Goal: Task Accomplishment & Management: Manage account settings

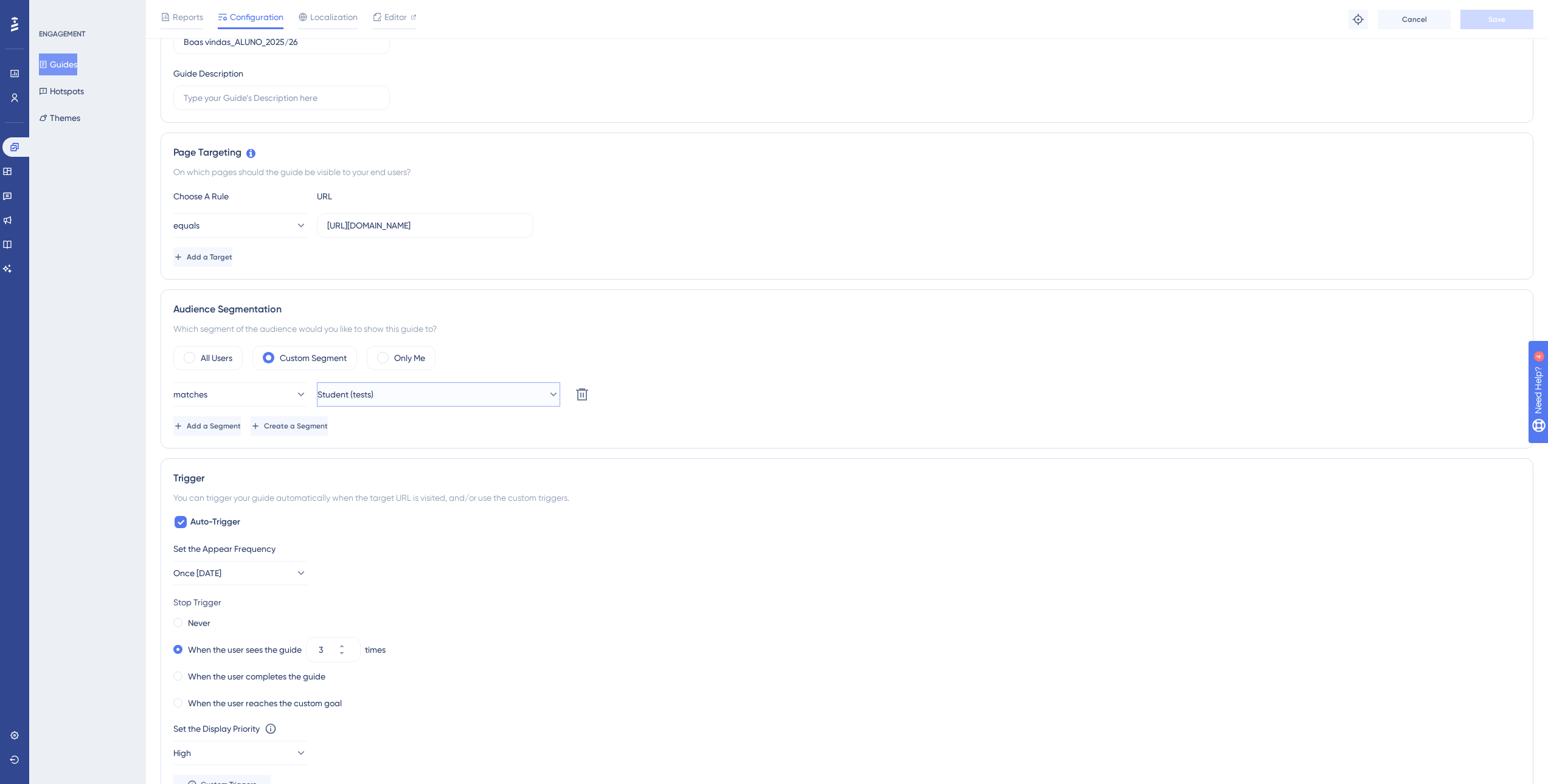
click at [373, 393] on span "Student (tests)" at bounding box center [346, 395] width 56 height 15
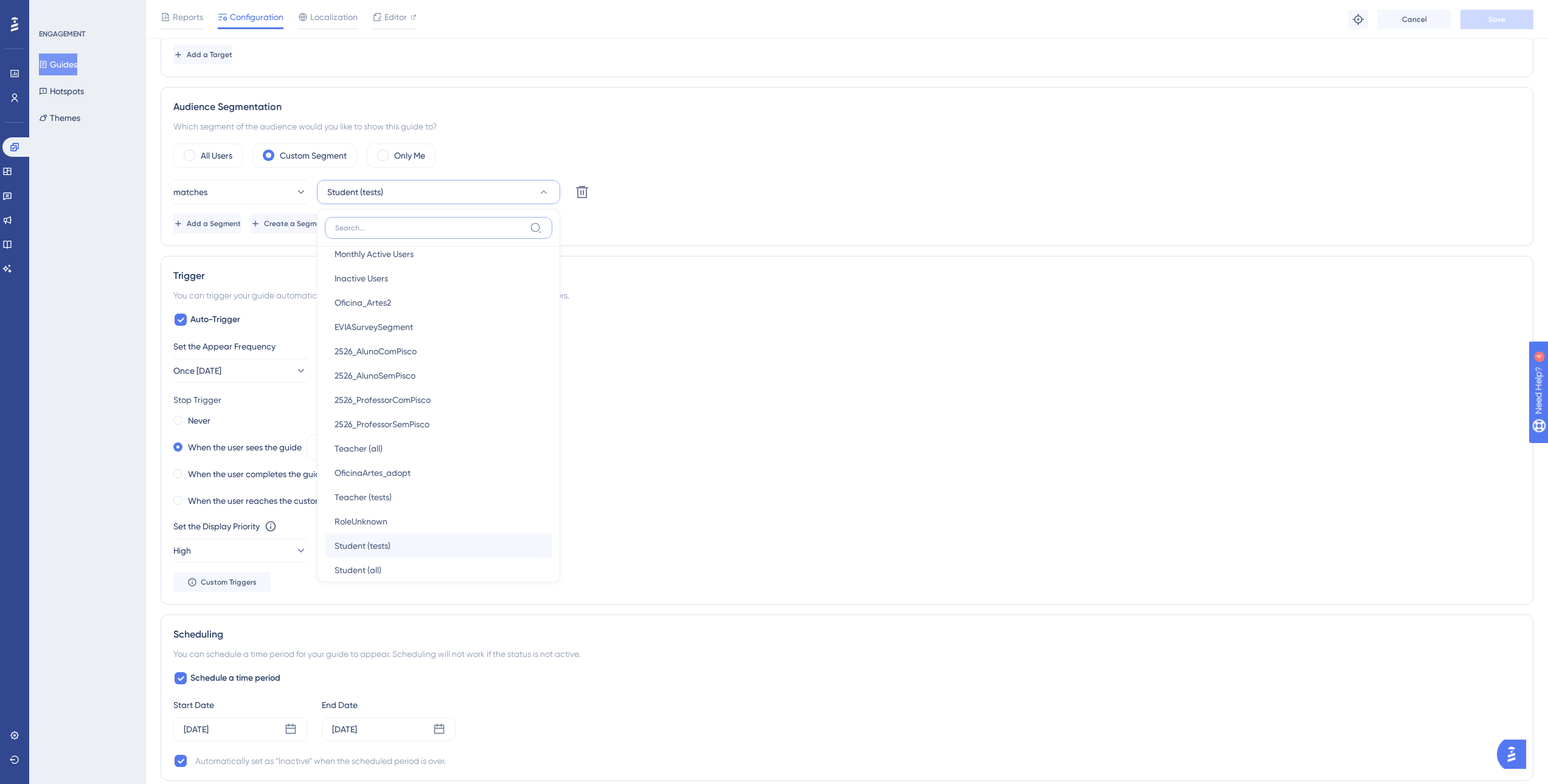
scroll to position [76, 0]
click at [375, 559] on span "Student (all)" at bounding box center [358, 555] width 47 height 15
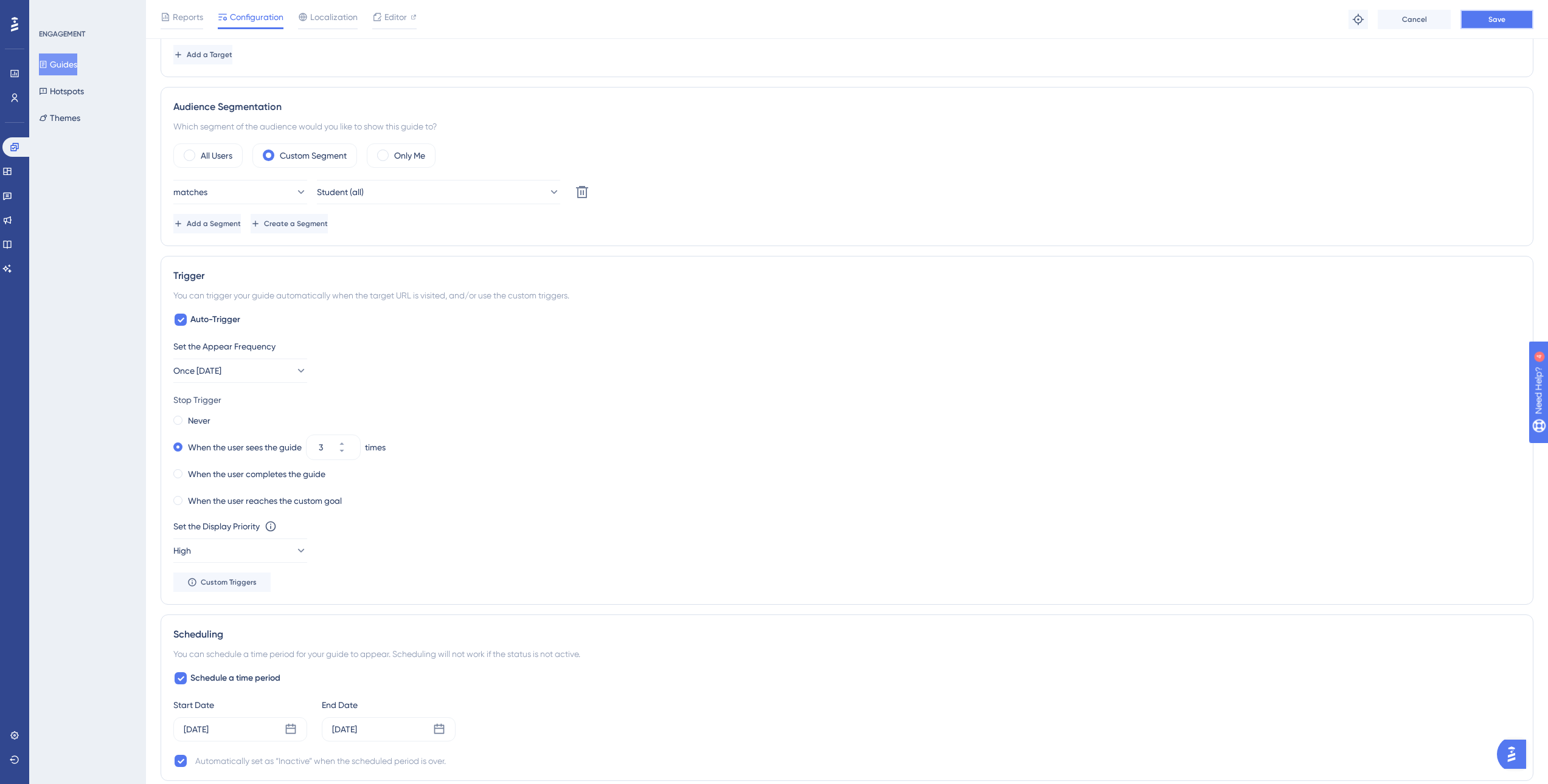
click at [1490, 22] on span "Save" at bounding box center [1497, 19] width 17 height 10
click at [66, 65] on button "Guides" at bounding box center [58, 65] width 38 height 22
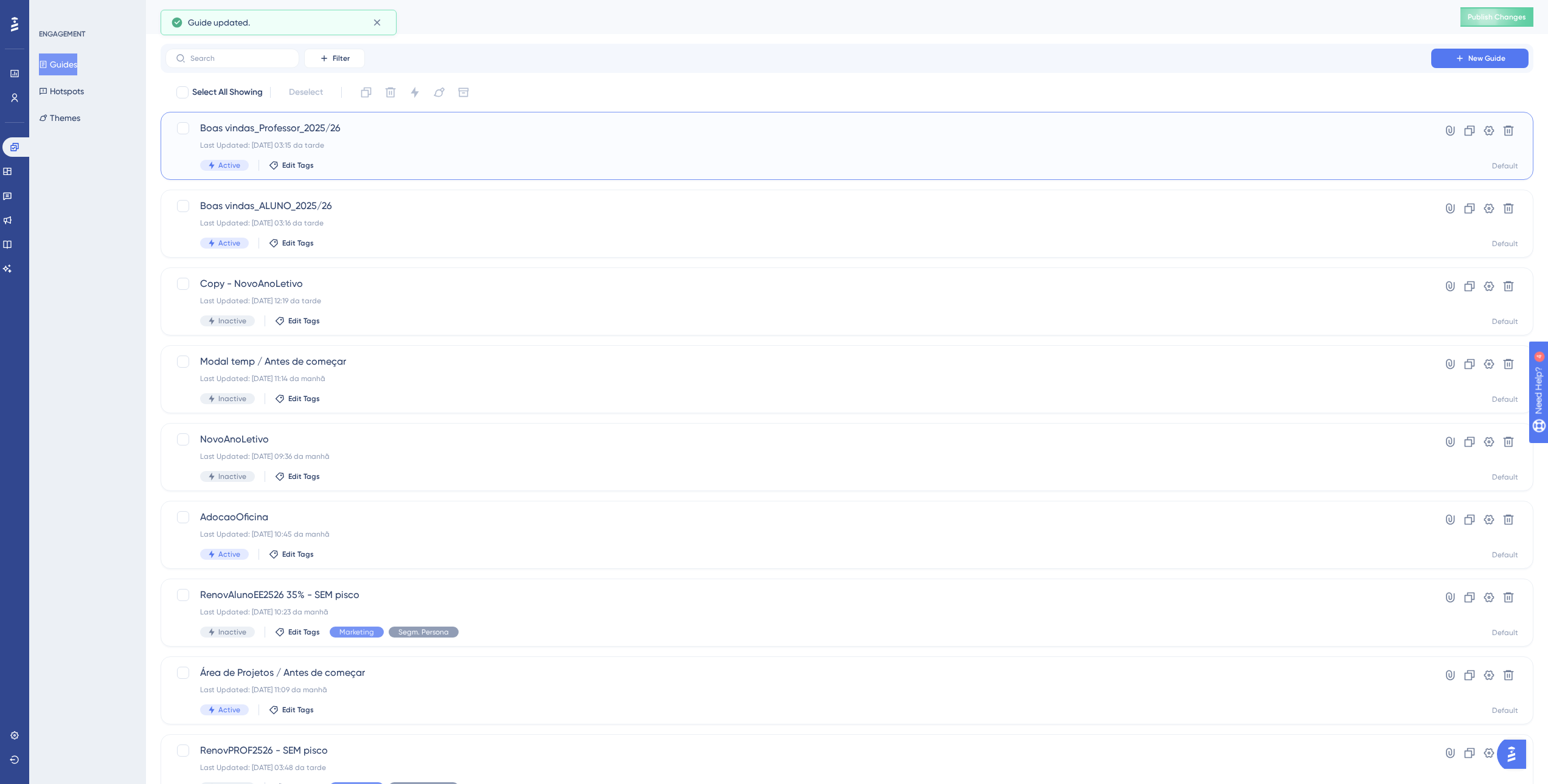
click at [265, 124] on span "Boas vindas_Professor_2025/26" at bounding box center [798, 128] width 1197 height 15
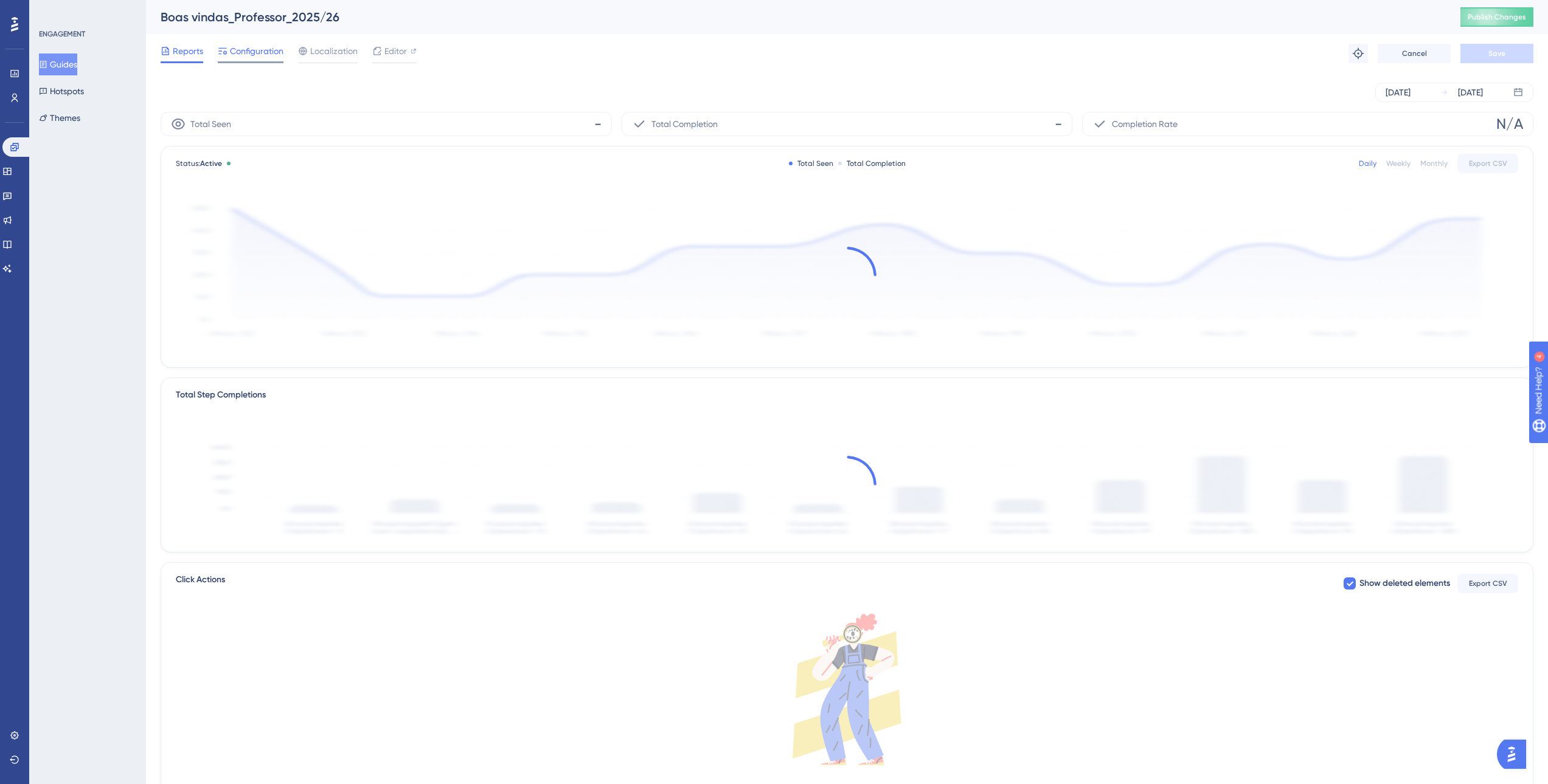
click at [263, 55] on span "Configuration" at bounding box center [256, 51] width 54 height 15
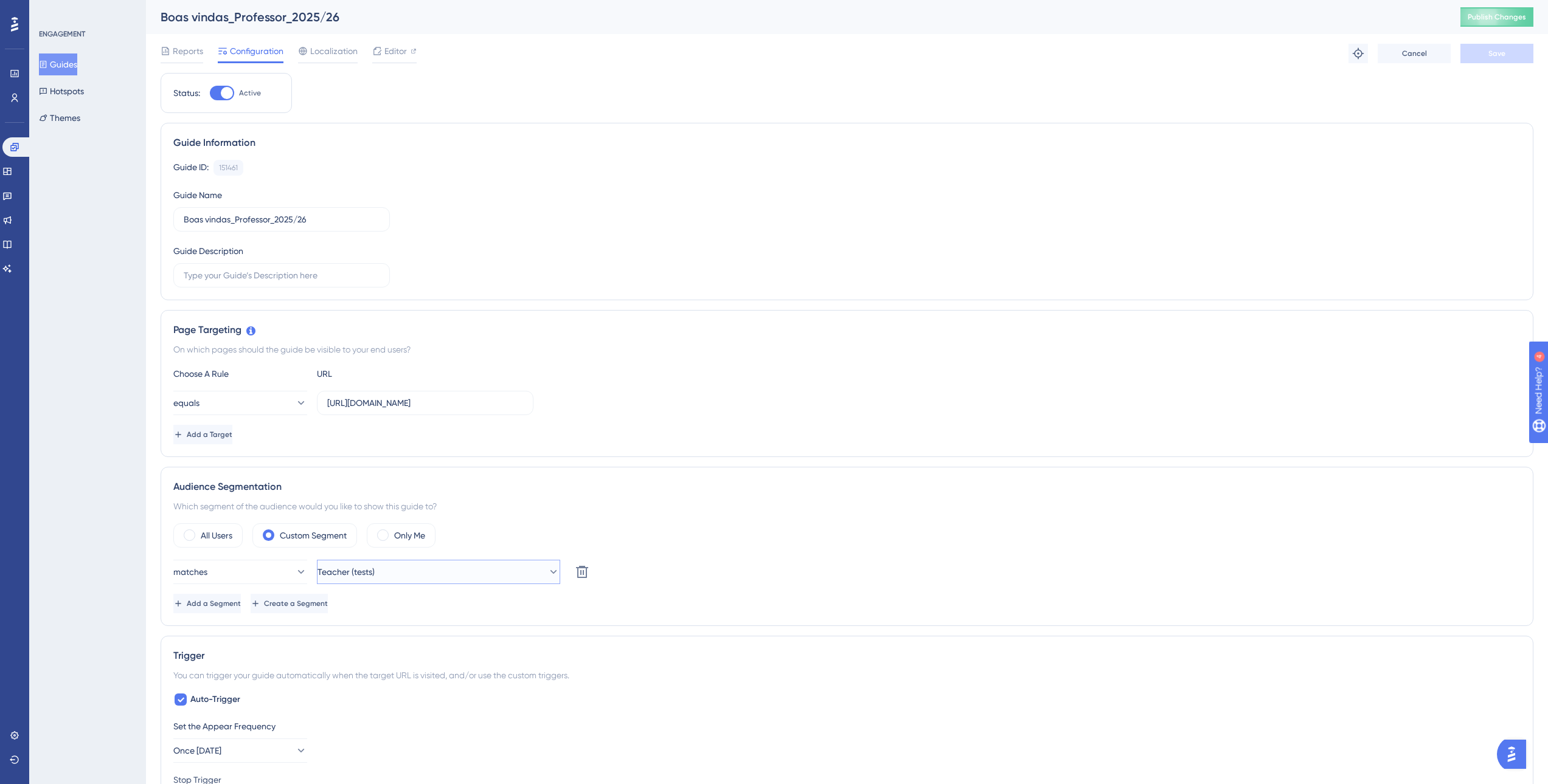
click at [386, 576] on button "Teacher (tests)" at bounding box center [439, 572] width 243 height 25
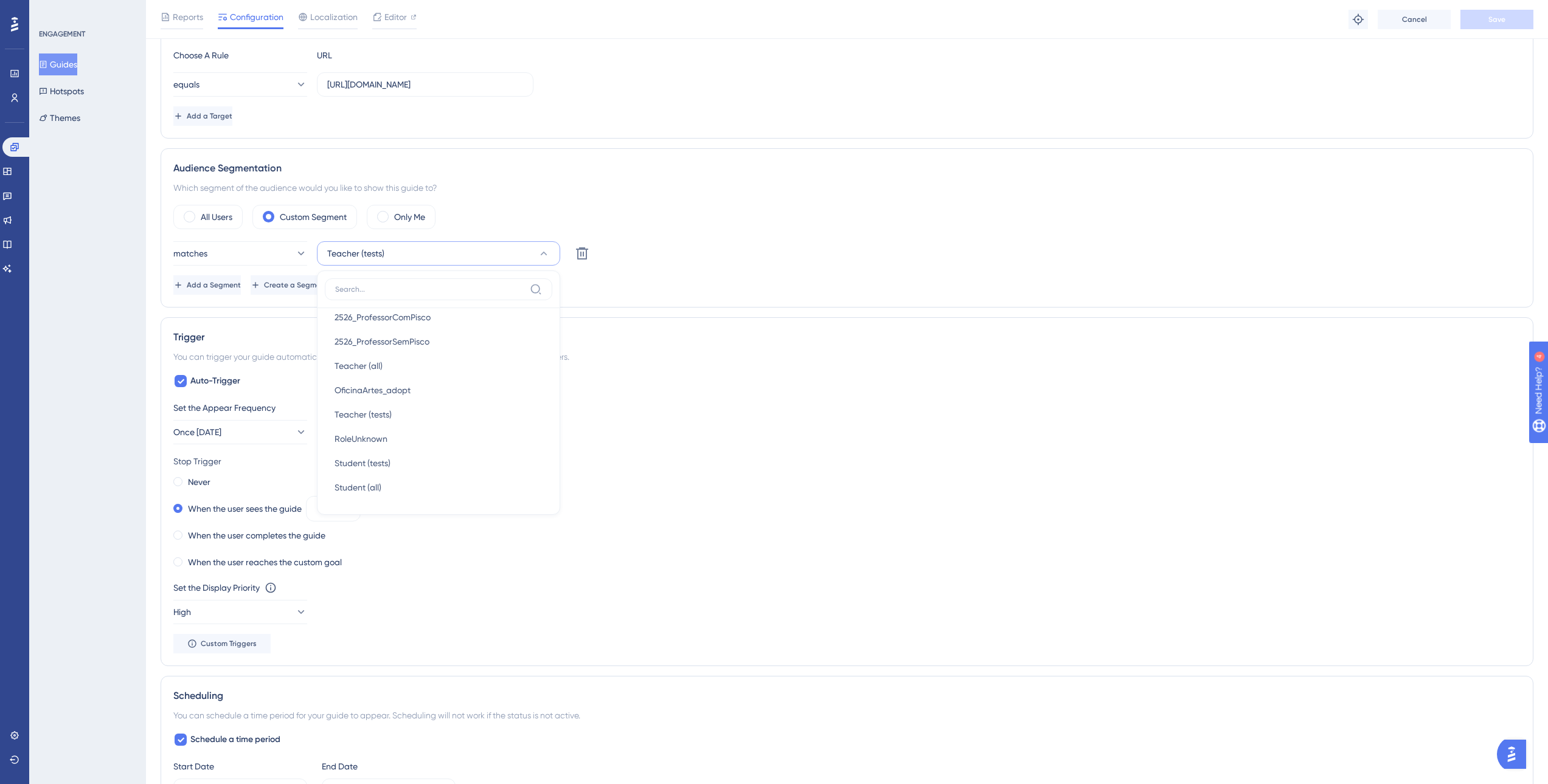
scroll to position [506, 0]
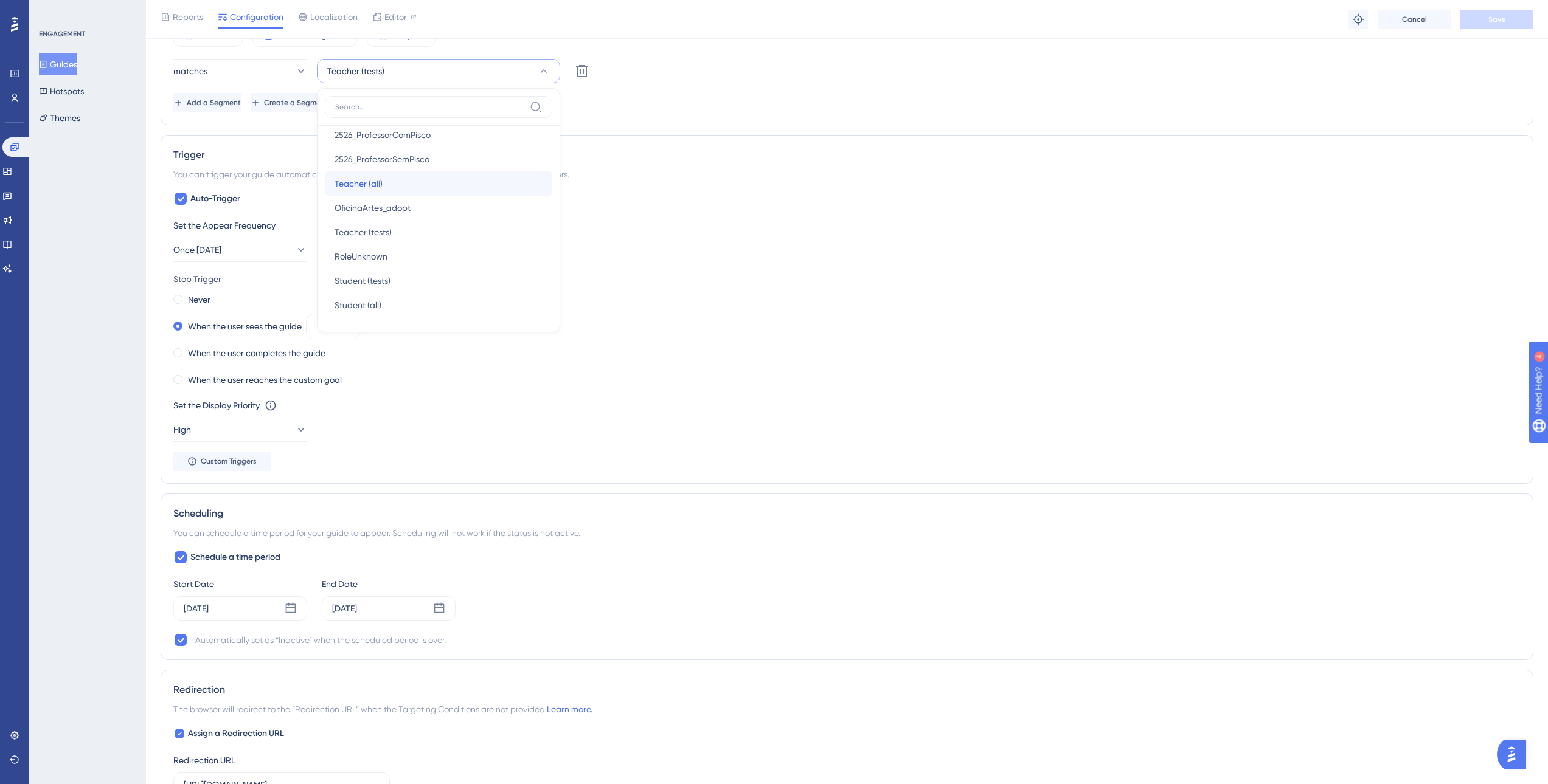
click at [364, 184] on span "Teacher (all)" at bounding box center [359, 184] width 48 height 15
click at [1491, 21] on span "Save" at bounding box center [1497, 19] width 17 height 10
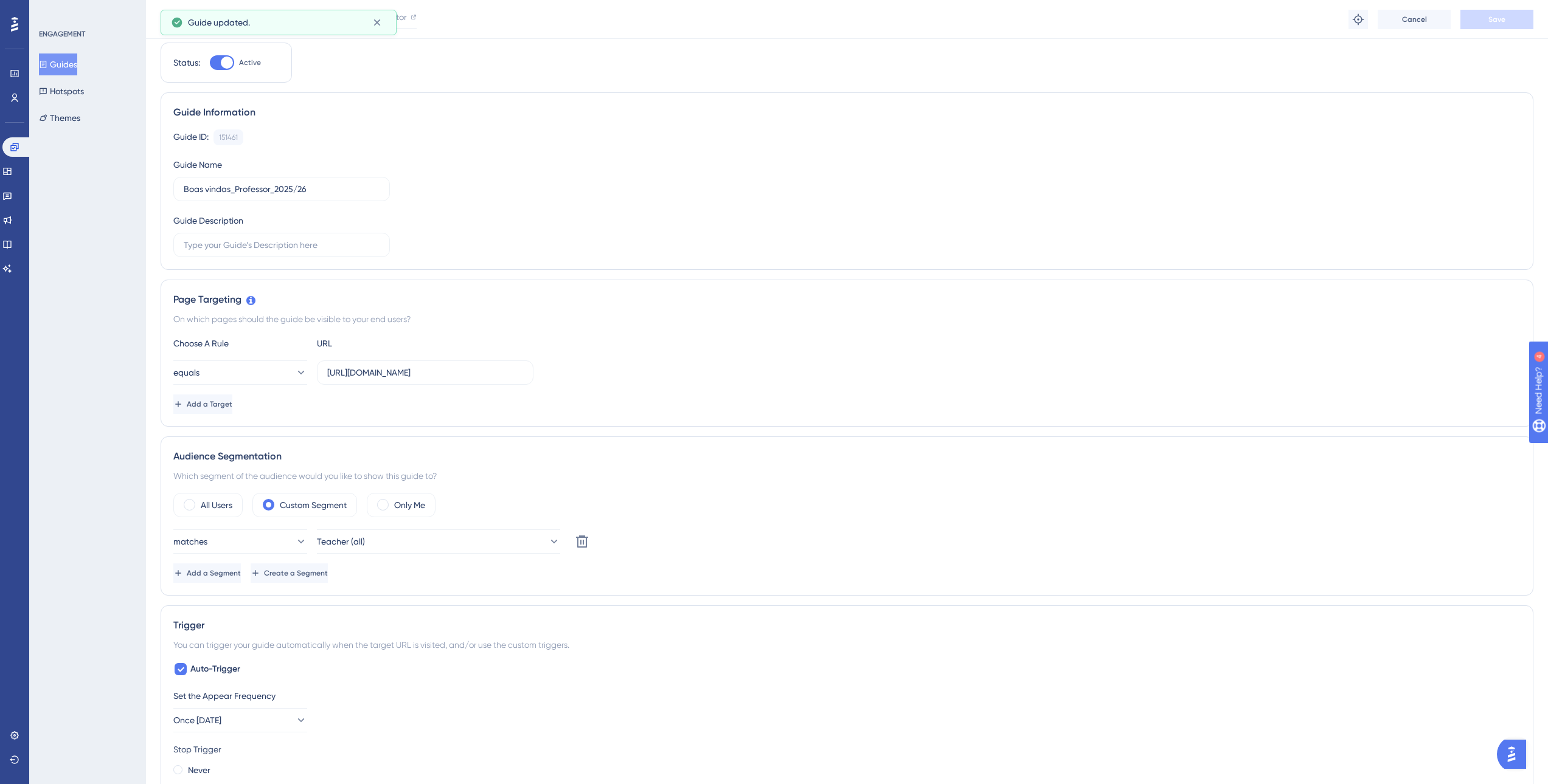
scroll to position [0, 0]
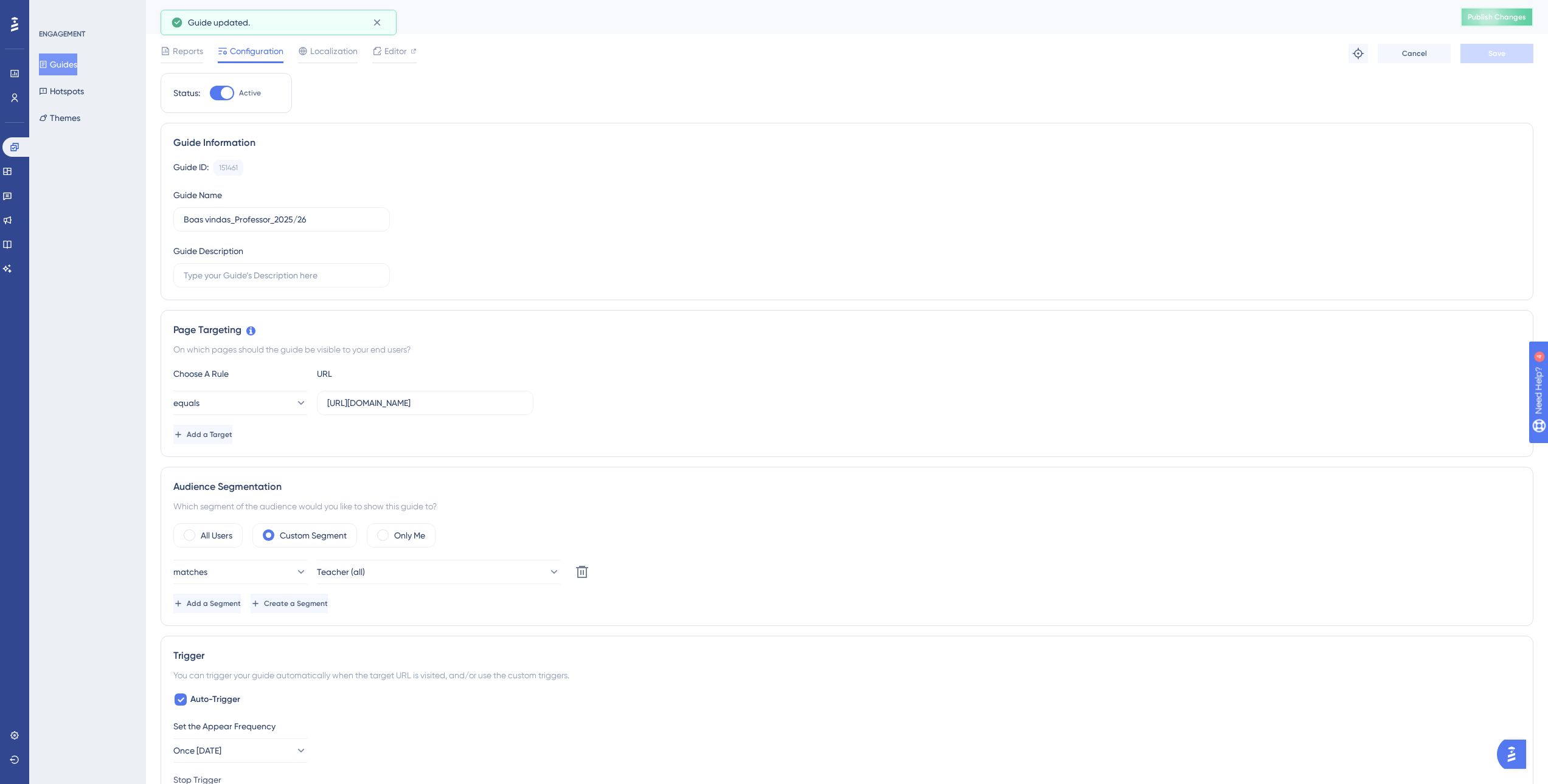
click at [1490, 19] on button "Publish Changes" at bounding box center [1496, 17] width 73 height 19
